Goal: Leave review/rating: Share an evaluation or opinion about a product, service, or content

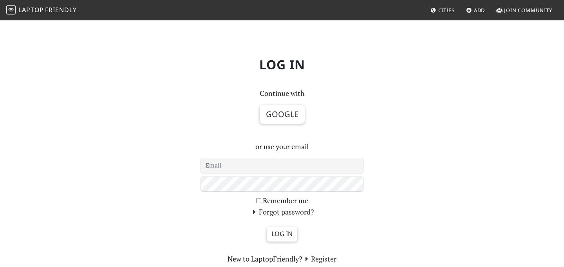
click at [293, 110] on button "Google" at bounding box center [282, 114] width 45 height 19
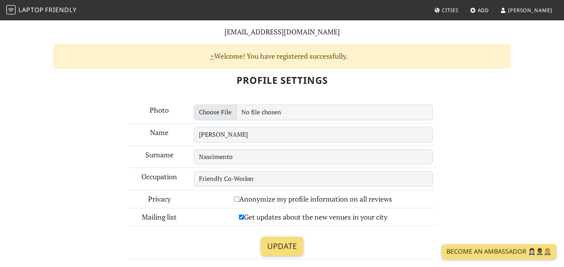
scroll to position [69, 0]
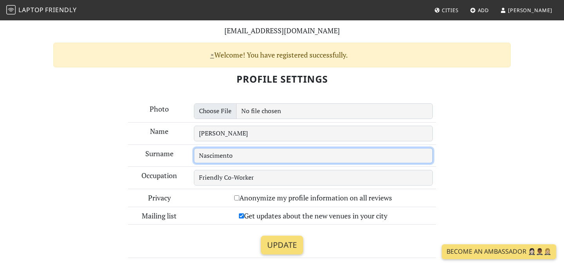
click at [340, 148] on input "Nascimento" at bounding box center [313, 156] width 239 height 16
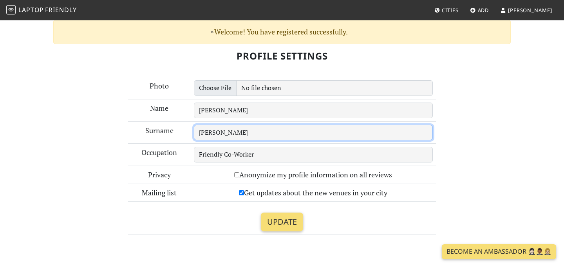
scroll to position [94, 0]
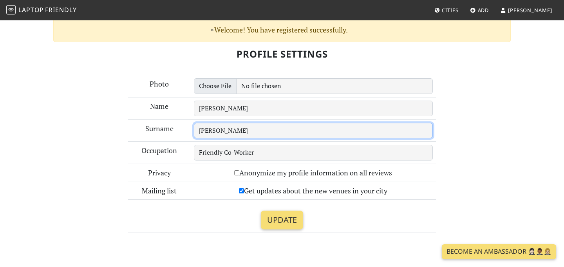
type input "Silva"
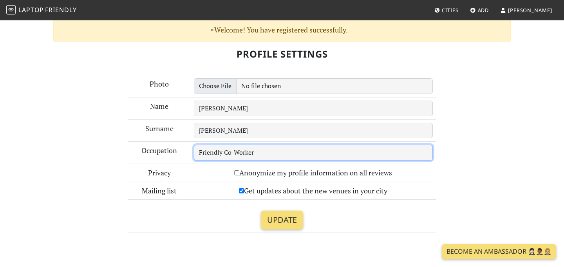
click at [321, 160] on input "Friendly Co-Worker" at bounding box center [313, 153] width 239 height 16
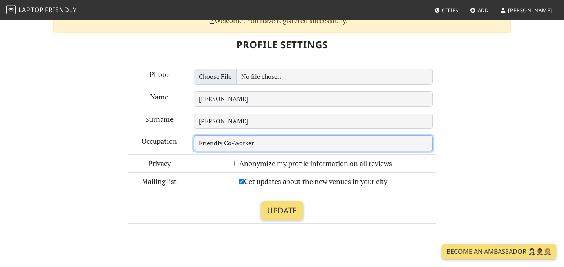
scroll to position [104, 0]
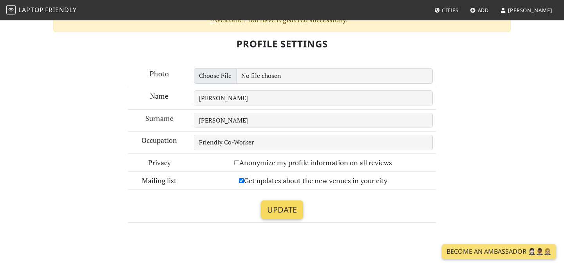
click at [298, 210] on input "Update" at bounding box center [282, 210] width 42 height 19
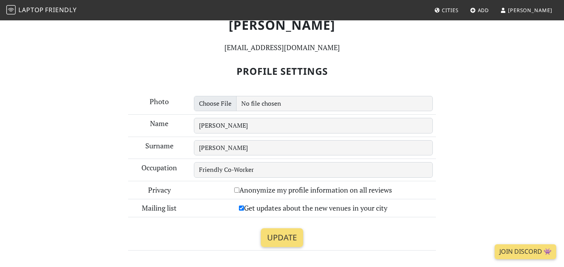
scroll to position [85, 0]
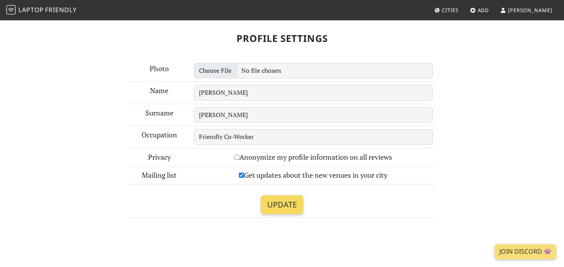
click at [294, 205] on input "Update" at bounding box center [282, 204] width 42 height 19
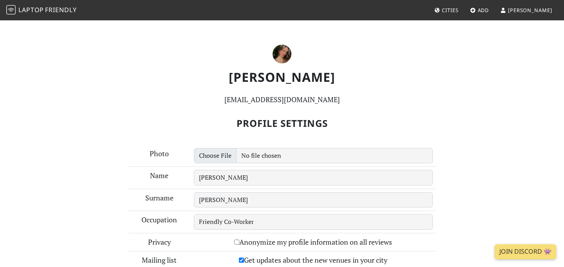
click at [489, 8] on span "Add" at bounding box center [483, 10] width 11 height 7
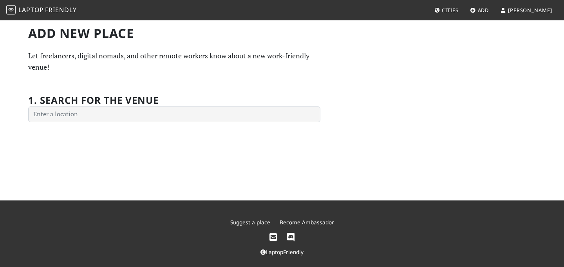
click at [458, 11] on span "Cities" at bounding box center [450, 10] width 16 height 7
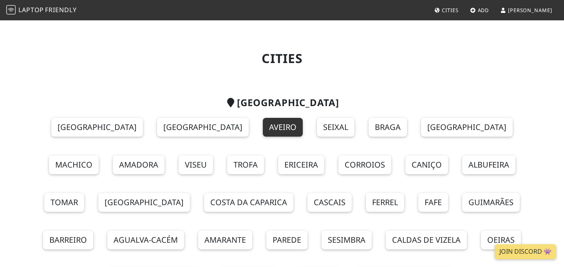
click at [263, 127] on link "Aveiro" at bounding box center [283, 127] width 40 height 19
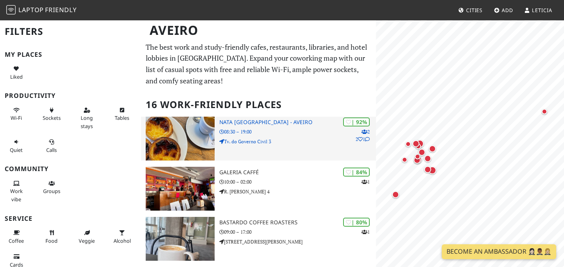
click at [183, 140] on img at bounding box center [180, 139] width 69 height 44
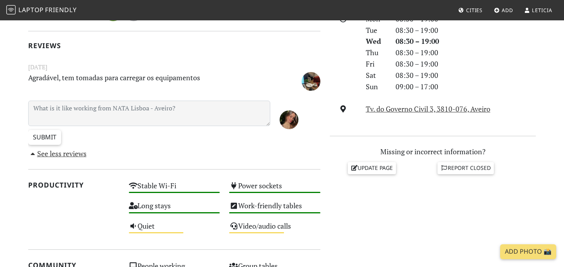
scroll to position [235, 0]
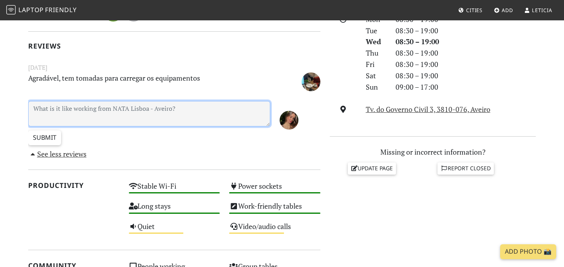
click at [214, 107] on textarea at bounding box center [149, 113] width 242 height 25
click at [193, 104] on textarea at bounding box center [149, 113] width 242 height 25
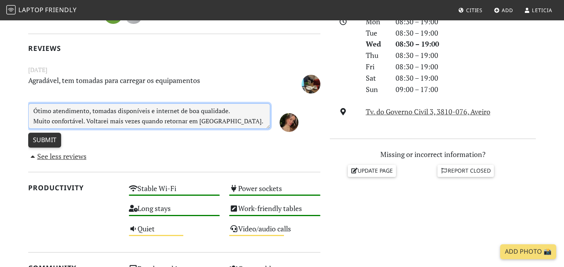
type textarea "Ótimo atendimento, tomadas disponíveis e internet de boa qualidade. Muito confo…"
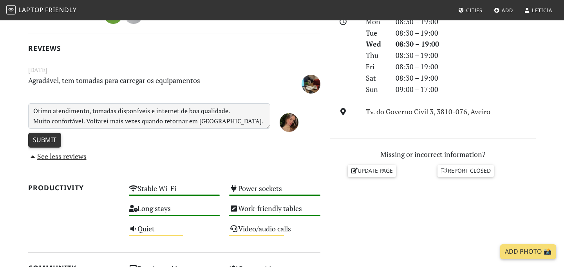
click at [41, 136] on input "Submit" at bounding box center [44, 140] width 33 height 15
type input "Create Review"
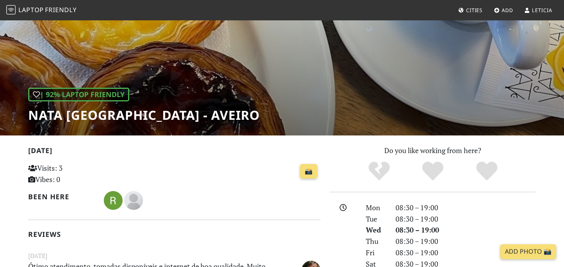
scroll to position [67, 0]
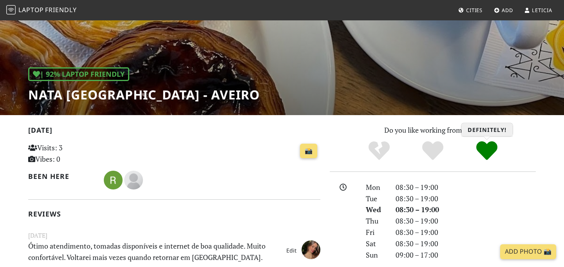
click at [490, 150] on icon "Definitely!" at bounding box center [486, 150] width 21 height 21
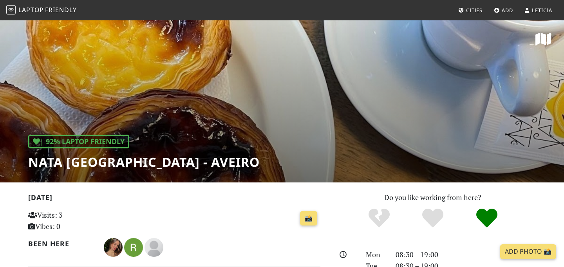
scroll to position [67, 0]
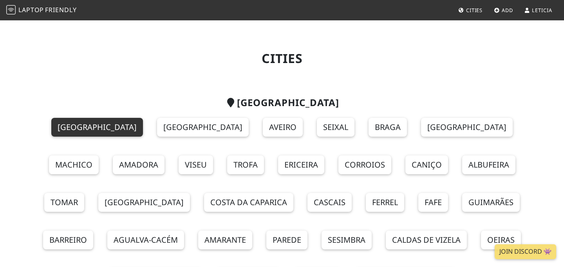
click at [61, 126] on link "Lisbon" at bounding box center [97, 127] width 92 height 19
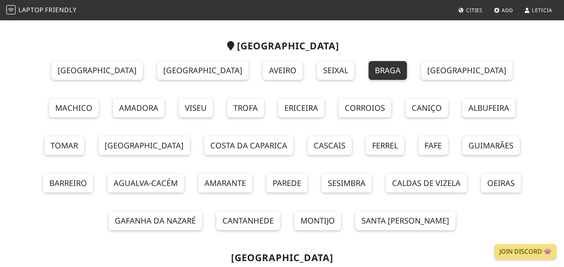
scroll to position [85, 0]
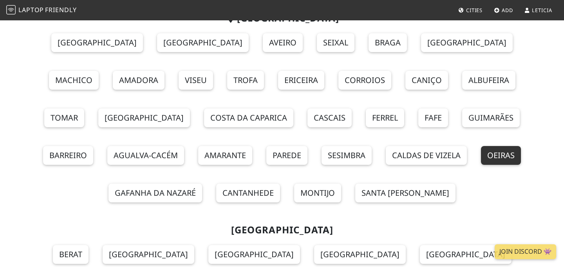
click at [481, 161] on link "Oeiras" at bounding box center [501, 155] width 40 height 19
click at [266, 159] on link "Parede" at bounding box center [286, 155] width 41 height 19
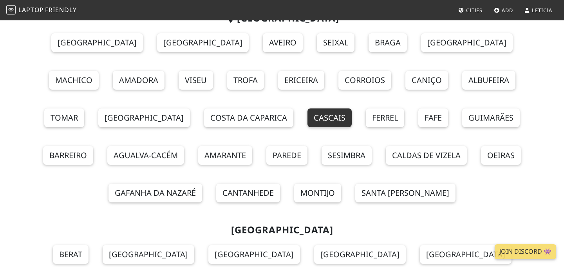
click at [307, 115] on link "Cascais" at bounding box center [329, 117] width 44 height 19
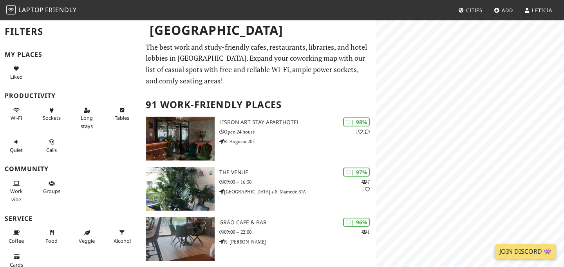
scroll to position [70, 0]
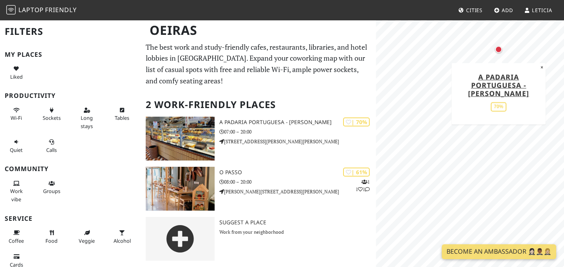
click at [526, 98] on div "MapLibre | Protomaps © OpenStreetMap A Padaria Portuguesa - Paço de Arcos 70% ×" at bounding box center [470, 153] width 188 height 267
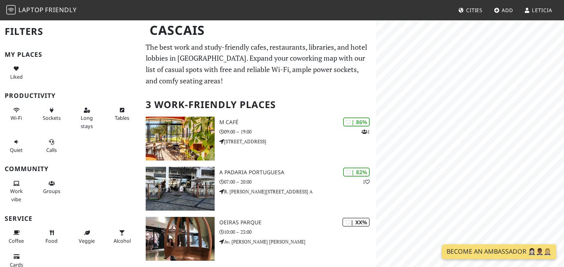
scroll to position [7, 0]
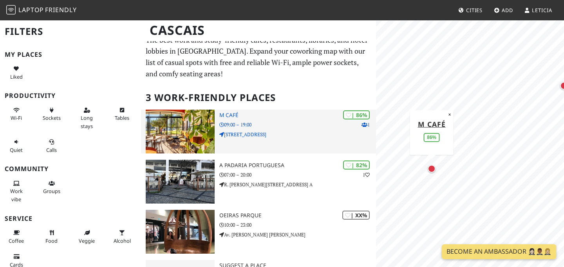
click at [275, 125] on p "09:00 – 19:00" at bounding box center [297, 124] width 157 height 7
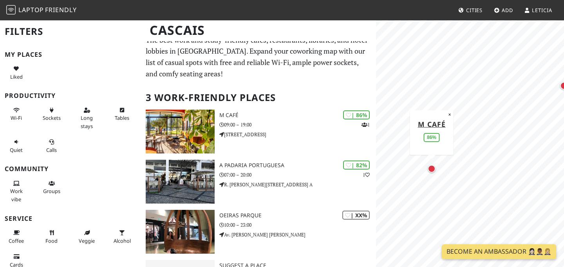
click at [538, 15] on link "Leticia" at bounding box center [538, 10] width 34 height 14
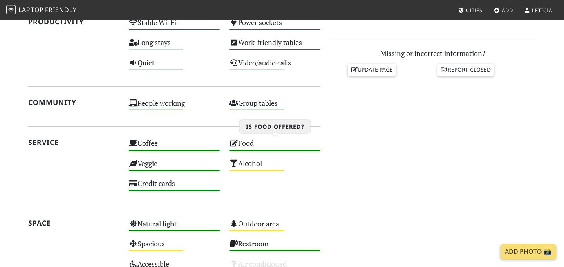
scroll to position [333, 0]
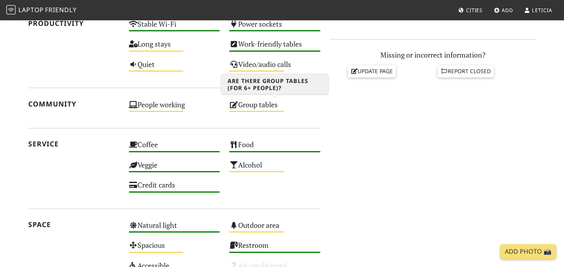
click at [270, 105] on div "Group tables Medium" at bounding box center [274, 108] width 101 height 20
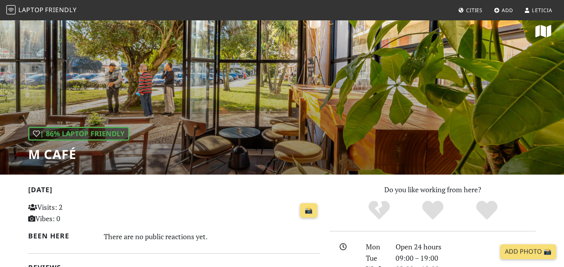
scroll to position [0, 0]
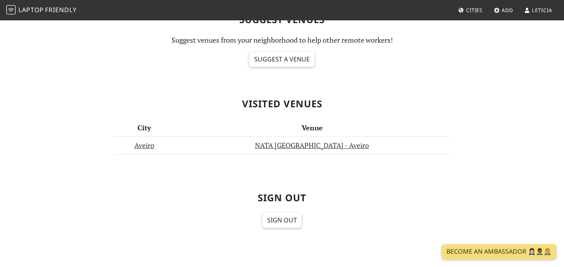
scroll to position [352, 0]
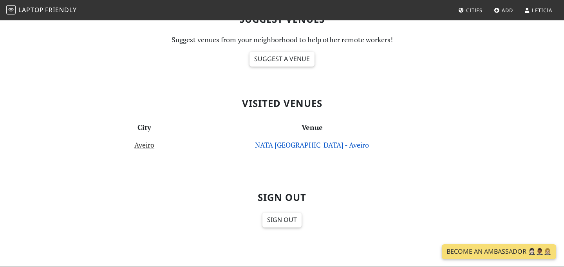
click at [320, 141] on link "NATA [GEOGRAPHIC_DATA] - Aveiro" at bounding box center [312, 144] width 114 height 9
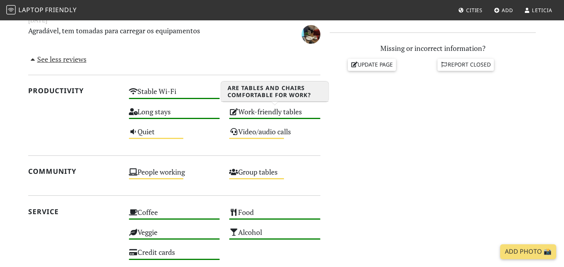
scroll to position [340, 0]
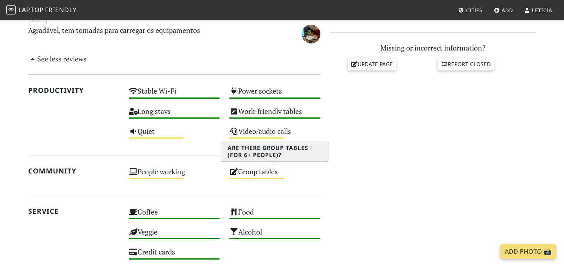
click at [273, 177] on div "Group tables Medium" at bounding box center [274, 175] width 101 height 20
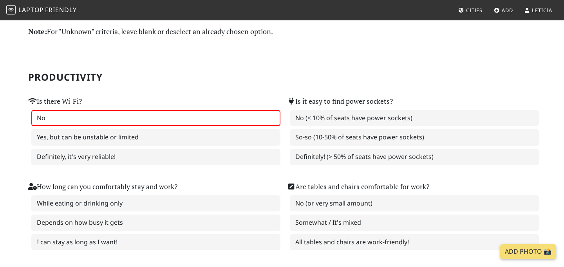
scroll to position [35, 0]
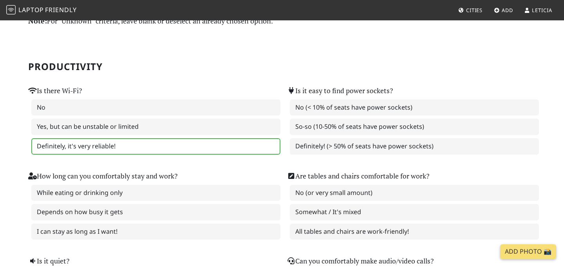
click at [227, 151] on label "Definitely, it's very reliable!" at bounding box center [155, 146] width 249 height 16
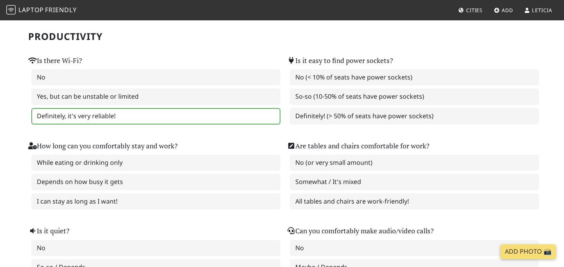
scroll to position [67, 0]
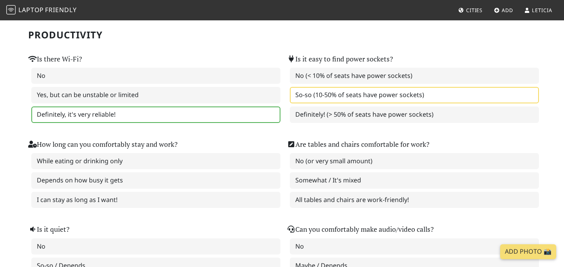
click at [375, 96] on label "So-so (10-50% of seats have power sockets)" at bounding box center [414, 95] width 249 height 16
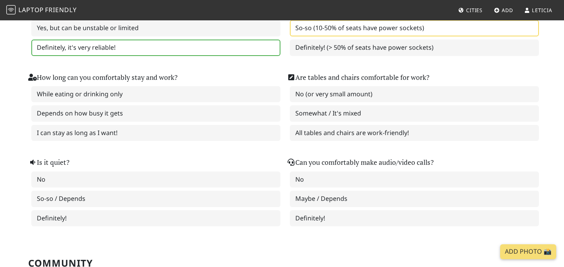
scroll to position [135, 0]
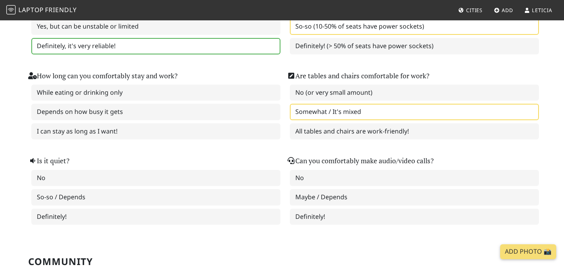
click at [378, 112] on label "Somewhat / It's mixed" at bounding box center [414, 112] width 249 height 16
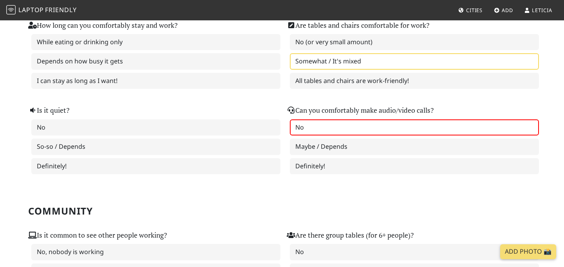
scroll to position [189, 0]
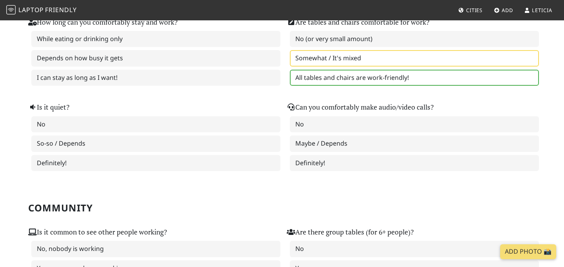
click at [382, 78] on label "All tables and chairs are work-friendly!" at bounding box center [414, 78] width 249 height 16
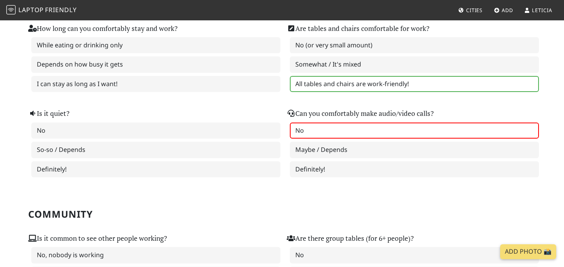
scroll to position [179, 0]
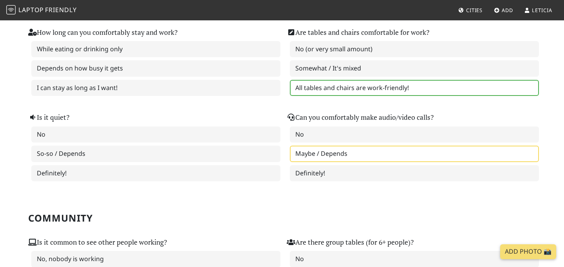
click at [370, 156] on label "Maybe / Depends" at bounding box center [414, 154] width 249 height 16
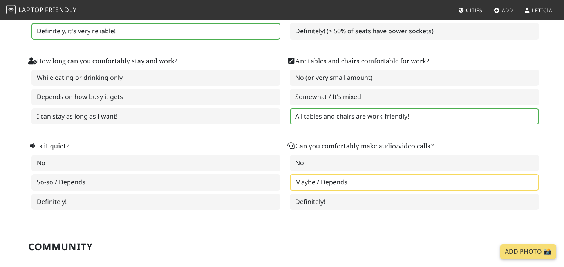
scroll to position [145, 0]
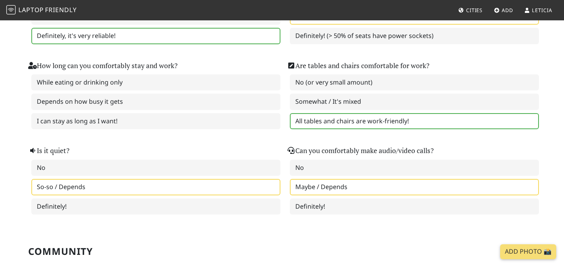
click at [213, 186] on label "So-so / Depends" at bounding box center [155, 187] width 249 height 16
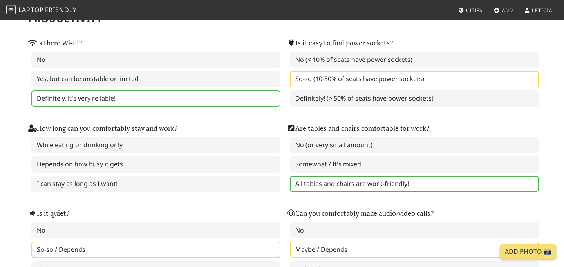
scroll to position [81, 0]
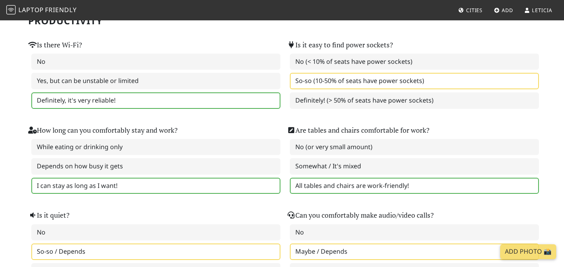
click at [162, 184] on label "I can stay as long as I want!" at bounding box center [155, 186] width 249 height 16
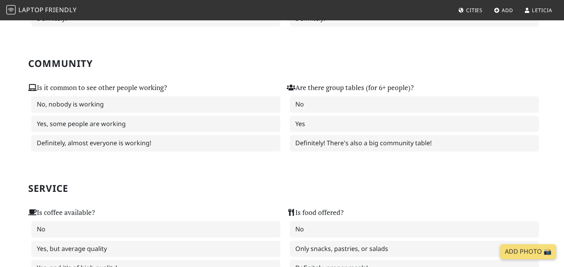
scroll to position [334, 0]
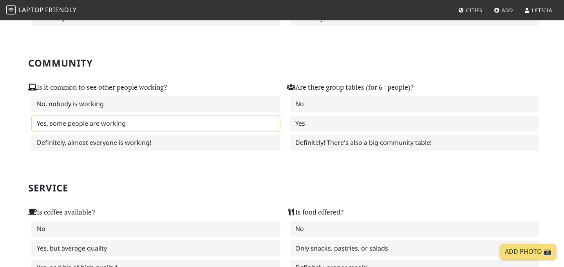
click at [161, 116] on label "Yes, some people are working" at bounding box center [155, 124] width 249 height 16
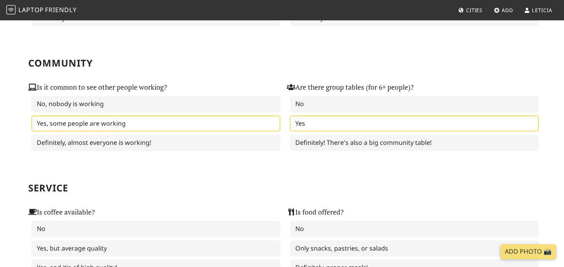
click at [327, 124] on label "Yes" at bounding box center [414, 124] width 249 height 16
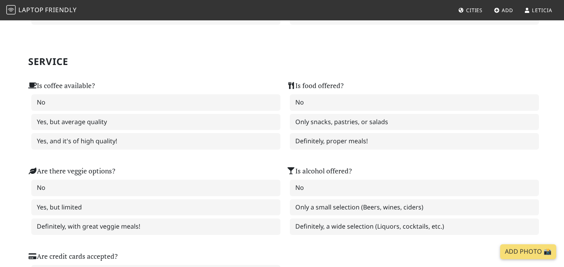
scroll to position [463, 0]
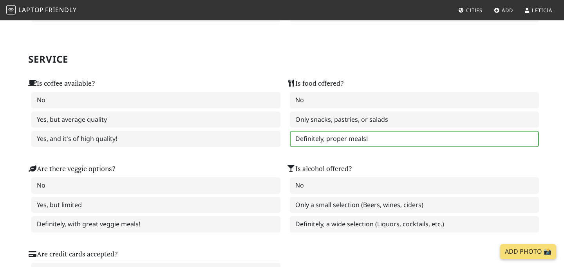
click at [323, 142] on label "Definitely, proper meals!" at bounding box center [414, 139] width 249 height 16
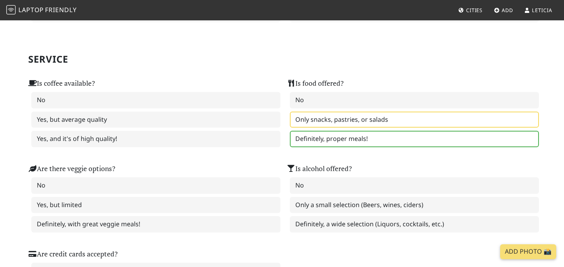
click at [345, 121] on label "Only snacks, pastries, or salads" at bounding box center [414, 120] width 249 height 16
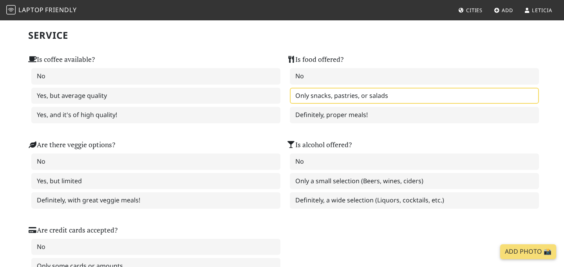
scroll to position [488, 0]
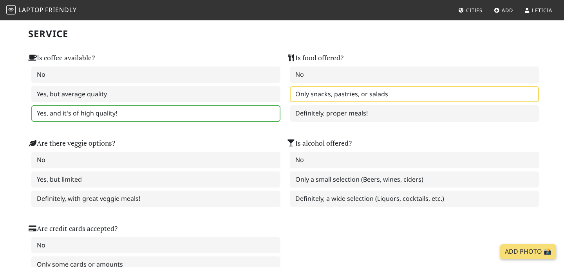
click at [175, 114] on label "Yes, and it's of high quality!" at bounding box center [155, 113] width 249 height 16
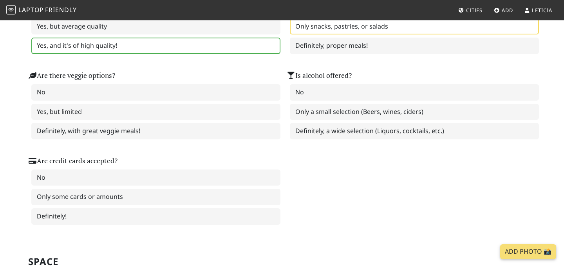
scroll to position [561, 0]
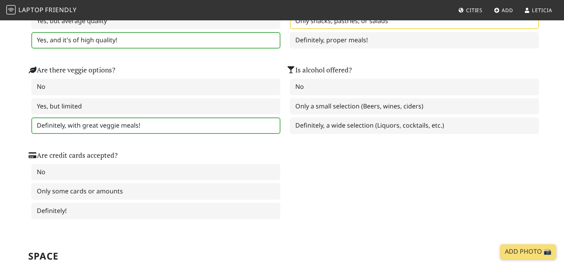
click at [160, 129] on label "Definitely, with great veggie meals!" at bounding box center [155, 126] width 249 height 16
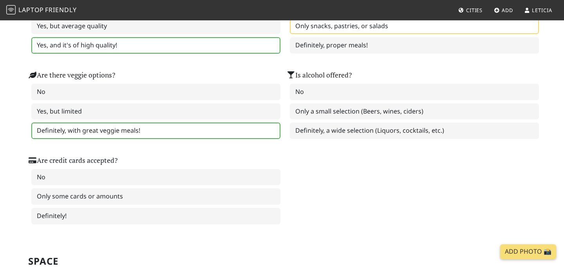
scroll to position [555, 0]
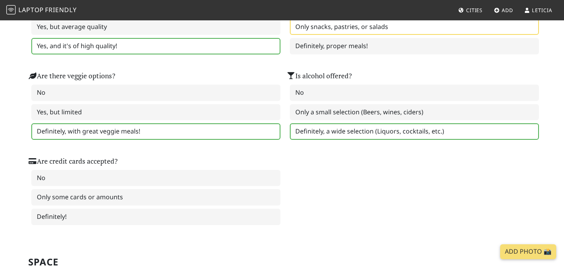
click at [348, 130] on label "Definitely, a wide selection (Liquors, cocktails, etc.)" at bounding box center [414, 131] width 249 height 16
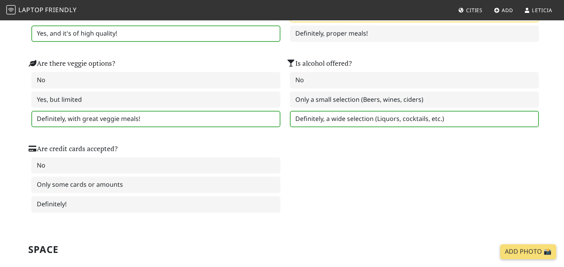
scroll to position [568, 0]
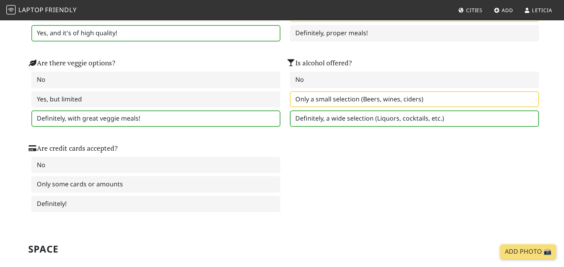
click at [372, 100] on label "Only a small selection (Beers, wines, ciders)" at bounding box center [414, 99] width 249 height 16
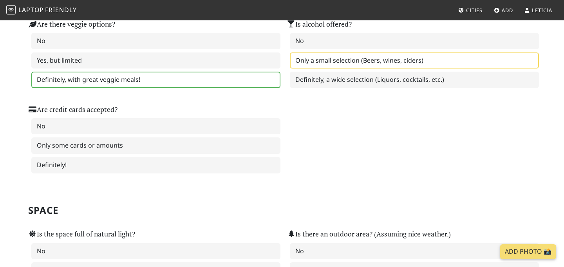
scroll to position [610, 0]
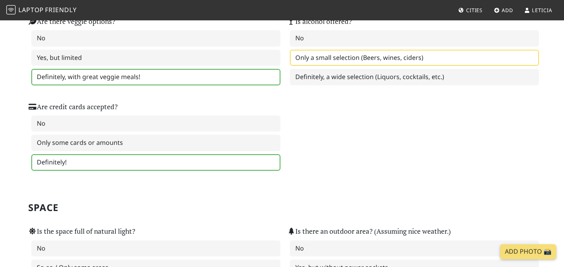
click at [251, 167] on label "Definitely!" at bounding box center [155, 162] width 249 height 16
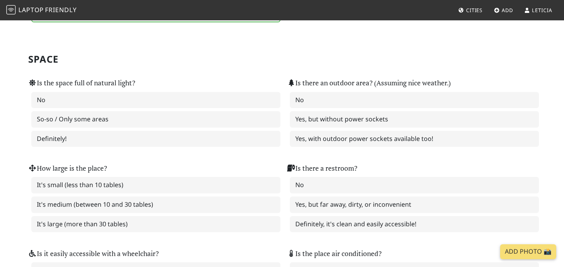
scroll to position [764, 0]
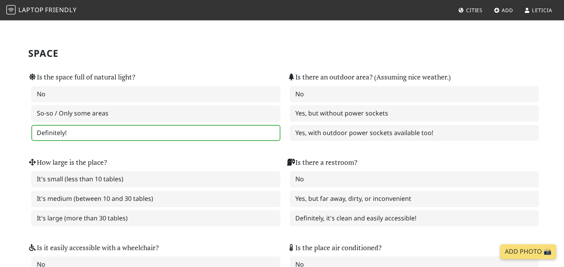
click at [247, 127] on label "Definitely!" at bounding box center [155, 133] width 249 height 16
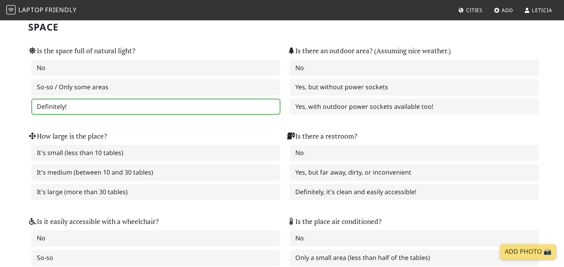
scroll to position [792, 0]
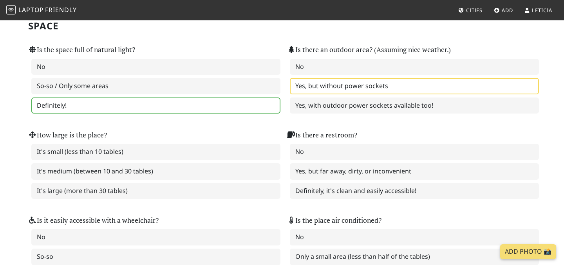
click at [347, 90] on label "Yes, but without power sockets" at bounding box center [414, 86] width 249 height 16
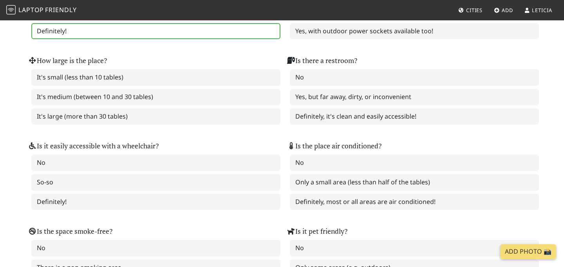
scroll to position [868, 0]
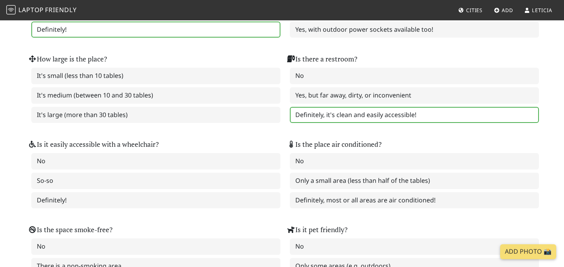
click at [343, 112] on label "Definitely, it's clean and easily accessible!" at bounding box center [414, 115] width 249 height 16
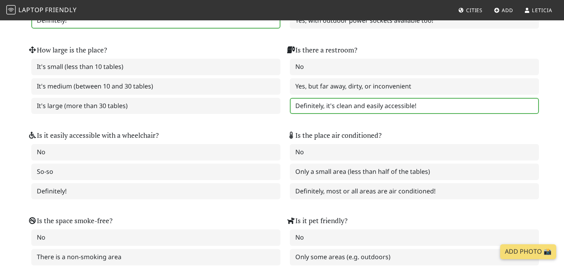
scroll to position [878, 0]
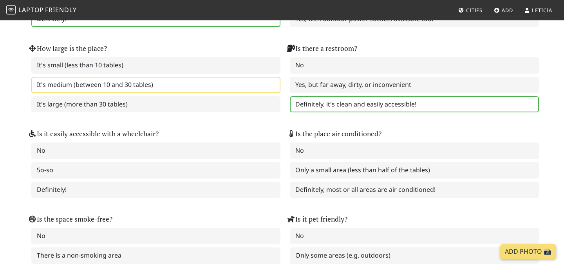
click at [168, 86] on label "It's medium (between 10 and 30 tables)" at bounding box center [155, 85] width 249 height 16
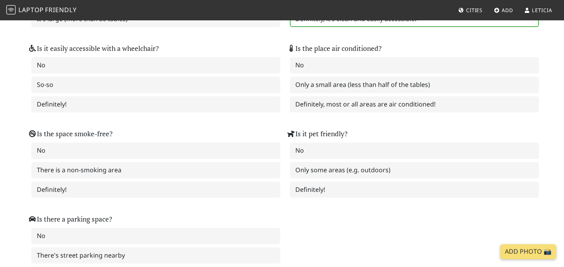
scroll to position [964, 0]
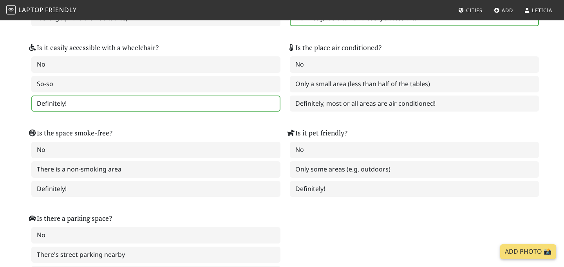
click at [177, 101] on label "Definitely!" at bounding box center [155, 104] width 249 height 16
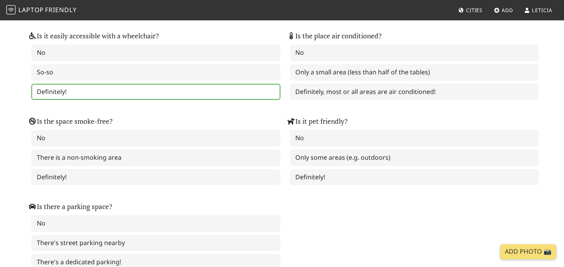
click at [332, 99] on div "Is the place air conditioned? No Only a small area (less than half of the table…" at bounding box center [411, 60] width 259 height 85
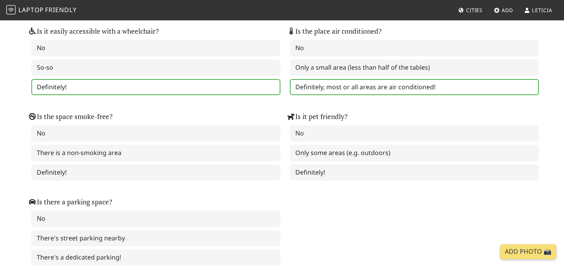
click at [322, 88] on label "Definitely, most or all areas are air conditioned!" at bounding box center [414, 87] width 249 height 16
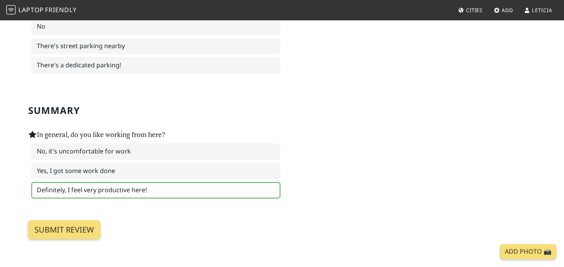
scroll to position [1174, 0]
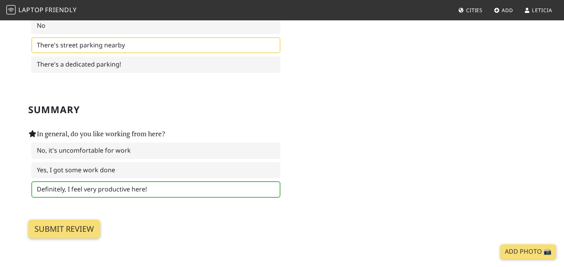
click at [157, 48] on label "There's street parking nearby" at bounding box center [155, 45] width 249 height 16
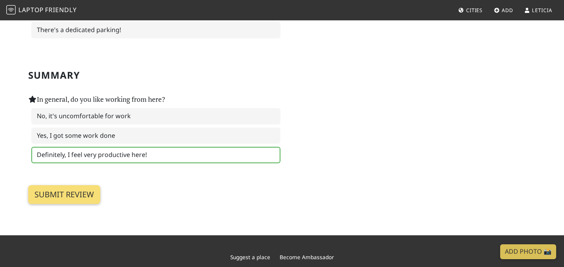
scroll to position [1210, 0]
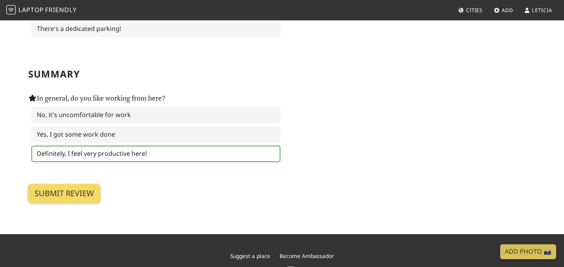
click at [92, 191] on input "Submit review" at bounding box center [64, 193] width 72 height 19
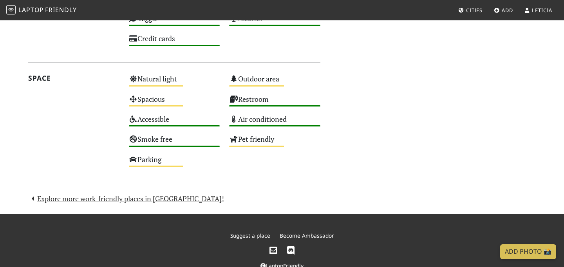
scroll to position [574, 0]
